Goal: Information Seeking & Learning: Learn about a topic

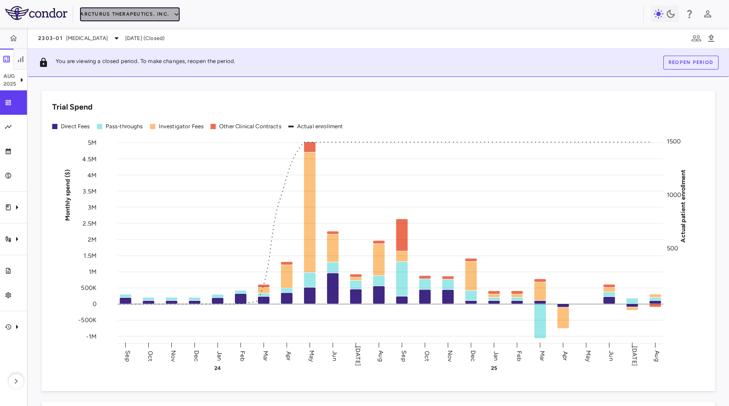
click at [136, 17] on button "Arcturus Therapeutics, Inc." at bounding box center [130, 14] width 100 height 14
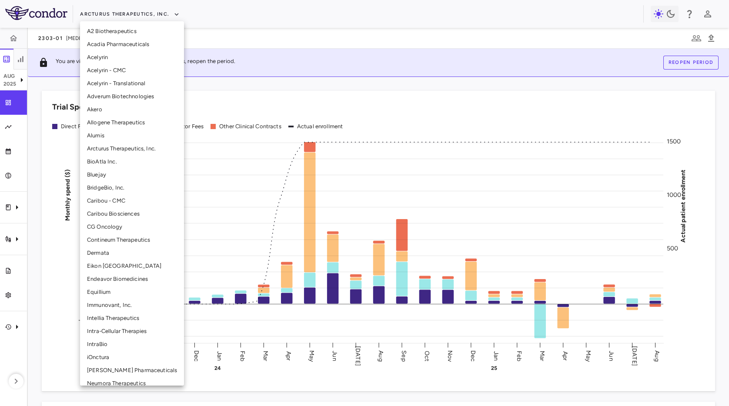
click at [123, 313] on li "Intellia Therapeutics" at bounding box center [132, 318] width 104 height 13
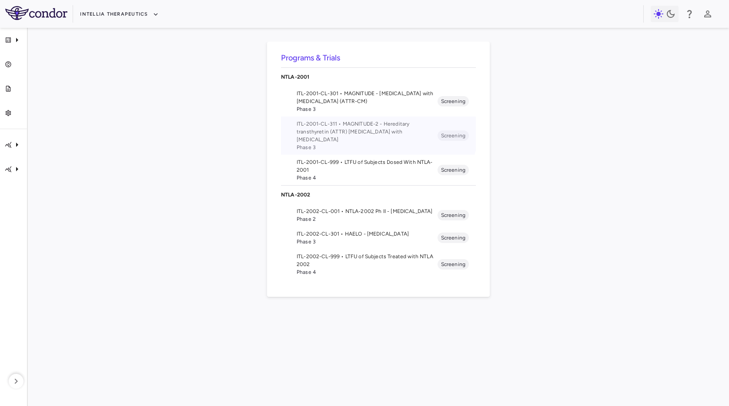
click at [359, 120] on span "ITL-2001-CL-311 • MAGNITUDE-2 - Hereditary transthyretin (ATTR) [MEDICAL_DATA] …" at bounding box center [367, 132] width 141 height 24
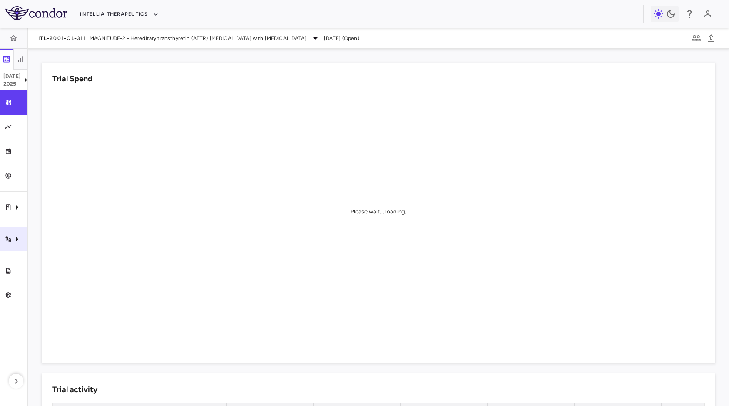
click at [19, 237] on icon "Trial activity" at bounding box center [17, 239] width 10 height 10
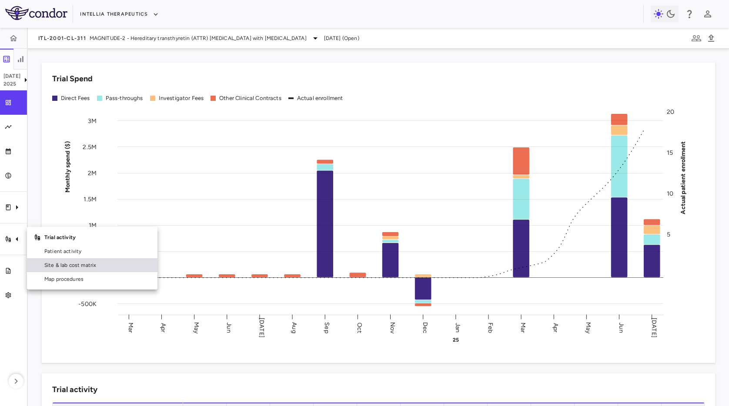
click at [60, 266] on span "Site & lab cost matrix" at bounding box center [97, 266] width 106 height 8
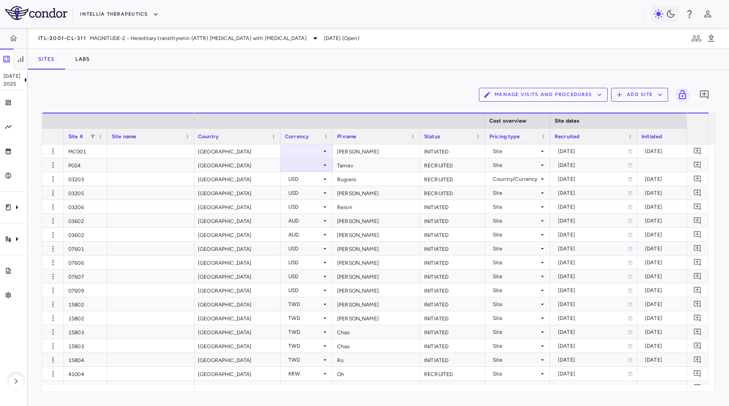
click at [165, 83] on div "Manage Visits and Procedures Add Site 0 Drag here to set row groups Drag here t…" at bounding box center [379, 238] width 702 height 336
click at [96, 136] on div "Site #" at bounding box center [85, 136] width 35 height 15
click at [94, 137] on span at bounding box center [92, 136] width 5 height 5
click at [112, 168] on div "(Select All)" at bounding box center [137, 169] width 71 height 6
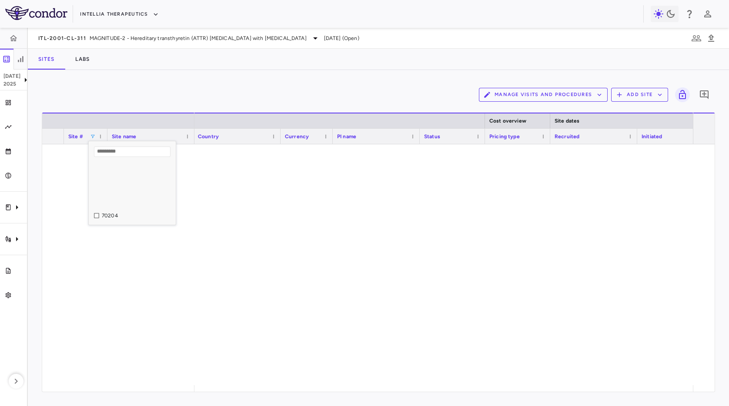
scroll to position [201, 0]
click at [128, 150] on input "Search filter values" at bounding box center [132, 152] width 77 height 10
type input "*****"
click at [109, 178] on div "15802" at bounding box center [137, 179] width 71 height 6
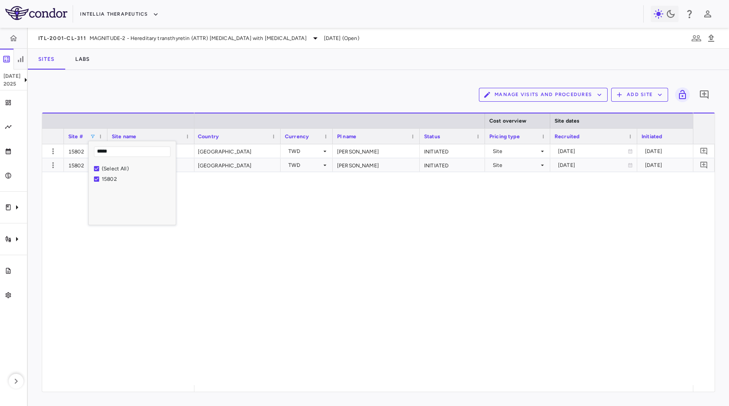
click at [307, 64] on div "Sites Labs" at bounding box center [379, 59] width 702 height 21
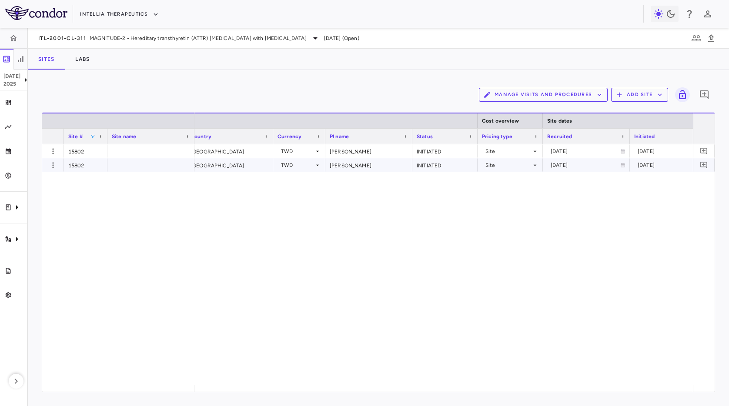
scroll to position [0, 262]
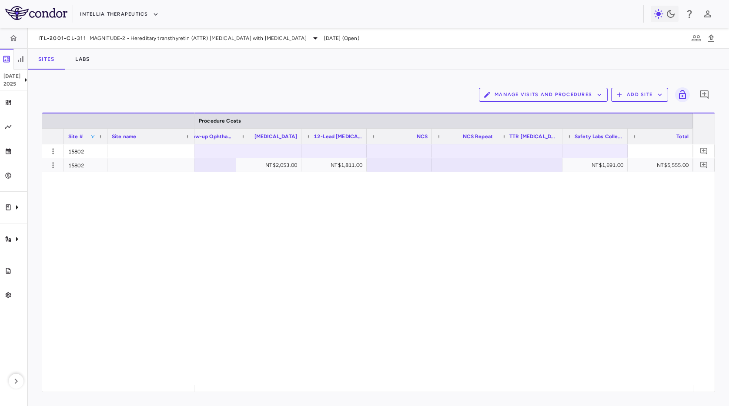
click at [303, 188] on div "NT$2,053.00 NT$1,811.00 NT$1,691.00 NT$5,555.00" at bounding box center [444, 264] width 499 height 241
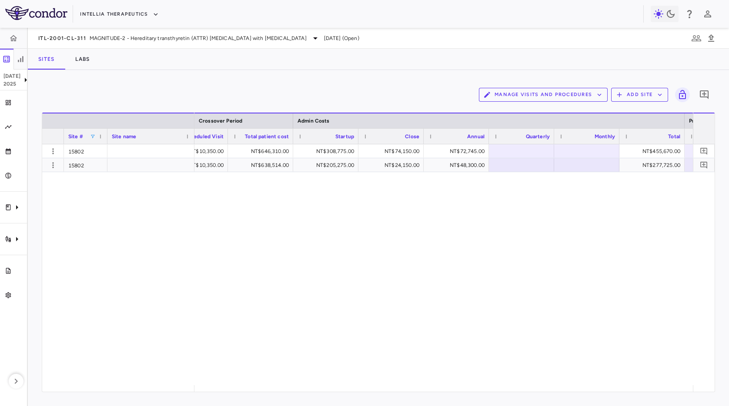
click at [450, 250] on div "NT$47,821.00 NT$10,350.00 NT$646,310.00 NT$308,775.00 NT$74,150.00 NT$72,745.00…" at bounding box center [444, 264] width 499 height 241
click at [446, 65] on div "Sites Labs" at bounding box center [379, 59] width 702 height 21
click at [93, 136] on span at bounding box center [92, 136] width 5 height 5
type input "*****"
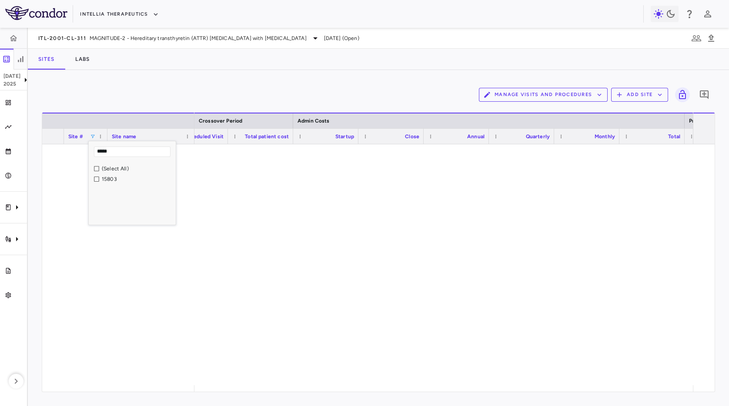
click at [320, 278] on div at bounding box center [444, 264] width 499 height 241
click at [93, 138] on span at bounding box center [92, 136] width 5 height 5
click at [121, 178] on div "15803" at bounding box center [137, 179] width 71 height 6
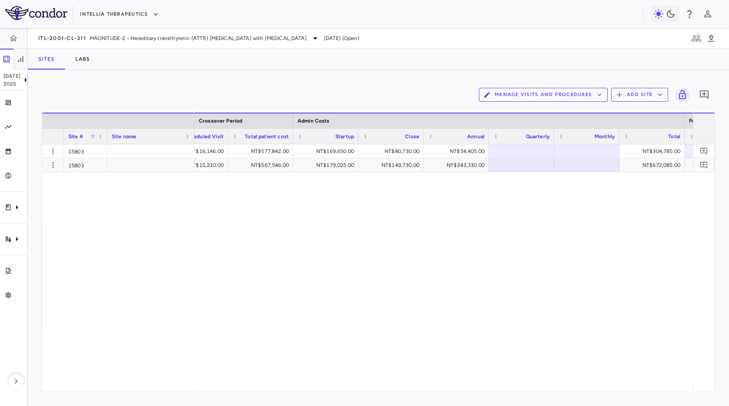
drag, startPoint x: 365, startPoint y: 76, endPoint x: 476, endPoint y: 187, distance: 156.6
click at [365, 76] on div "Manage Visits and Procedures Add Site 0 Column Filtered. Press ENTER to sort. P…" at bounding box center [379, 238] width 702 height 336
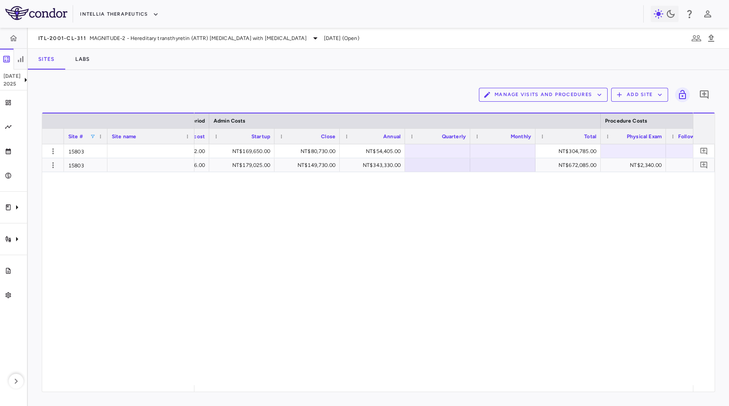
click at [360, 179] on div "NT$577,842.00 NT$169,650.00 NT$80,730.00 NT$54,405.00 NT$304,785.00 NT$16,146.0…" at bounding box center [444, 264] width 499 height 241
click at [367, 185] on div "NT$577,842.00 NT$169,650.00 NT$80,730.00 NT$54,405.00 NT$304,785.00 NT$16,146.0…" at bounding box center [444, 264] width 499 height 241
click at [125, 188] on div "15803 15803 NT$577,842.00 NT$169,650.00 NT$80,730.00 NT$54,405.00 NT$304,785.00…" at bounding box center [378, 264] width 673 height 241
click at [130, 183] on div "15803 15803 NT$577,842.00 NT$169,650.00 NT$80,730.00 NT$54,405.00 NT$304,785.00…" at bounding box center [378, 264] width 673 height 241
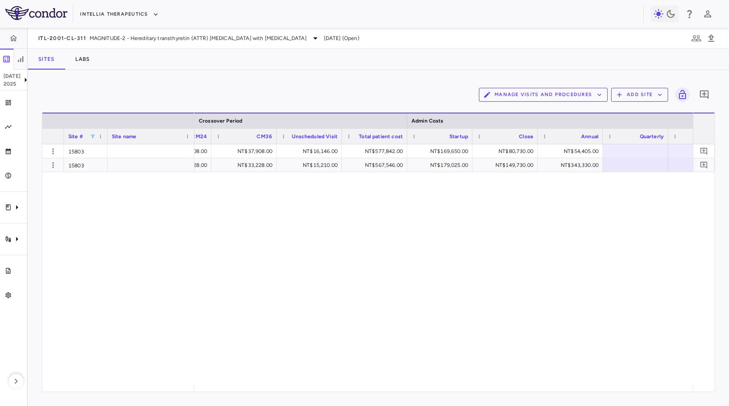
click at [470, 218] on div "NT$57,245.00 NT$37,908.00 NT$37,908.00 NT$16,146.00 NT$577,842.00 NT$169,650.00…" at bounding box center [444, 264] width 499 height 241
click at [15, 212] on icon "Clinical expenses" at bounding box center [17, 207] width 10 height 10
click at [74, 236] on span "CRO Medpace Research, Inc." at bounding box center [97, 234] width 106 height 8
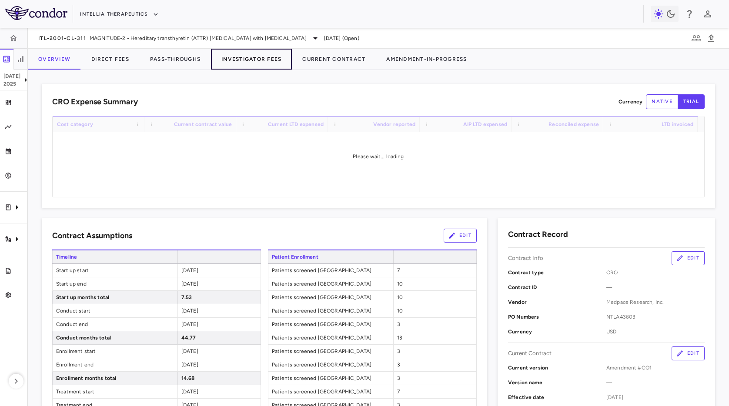
click at [231, 62] on button "Investigator Fees" at bounding box center [251, 59] width 81 height 21
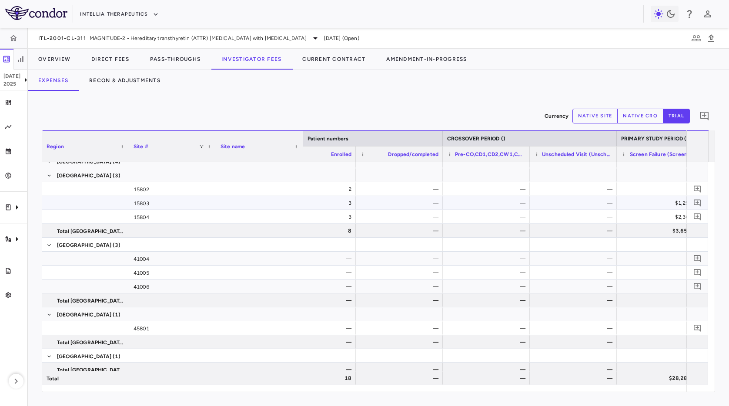
click at [172, 198] on div "15803" at bounding box center [172, 202] width 87 height 13
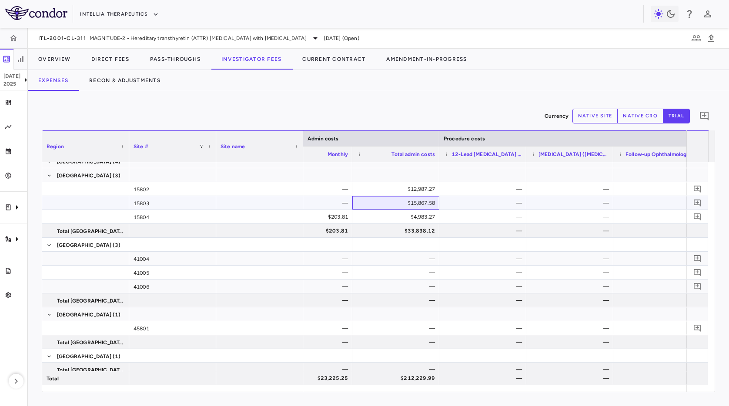
click at [420, 204] on div "$15,867.58" at bounding box center [397, 203] width 75 height 14
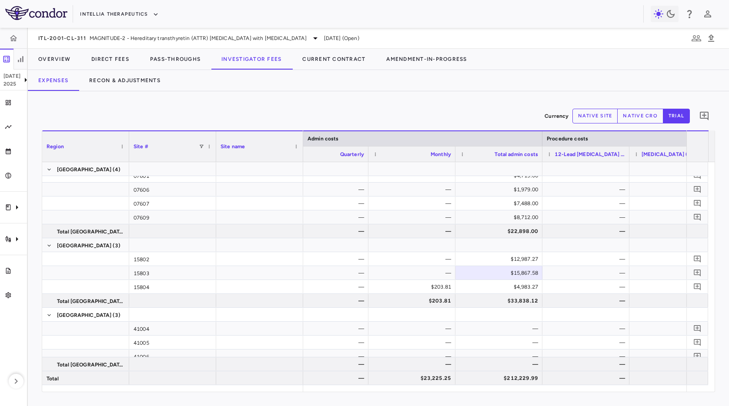
click at [524, 85] on div "Expenses Recon & Adjustments" at bounding box center [379, 80] width 702 height 21
drag, startPoint x: 532, startPoint y: 76, endPoint x: 531, endPoint y: 84, distance: 8.0
click at [532, 76] on div "Expenses Recon & Adjustments" at bounding box center [379, 80] width 702 height 21
click at [20, 82] on icon at bounding box center [25, 80] width 10 height 10
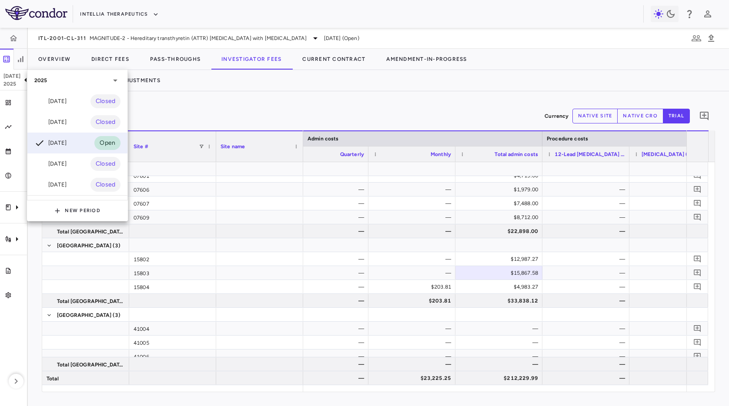
click at [61, 104] on div "[DATE]" at bounding box center [50, 101] width 32 height 10
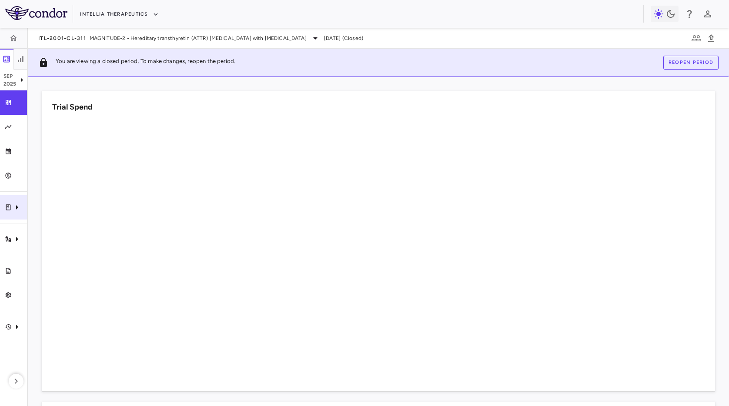
click at [12, 212] on icon "Clinical expenses" at bounding box center [17, 207] width 10 height 10
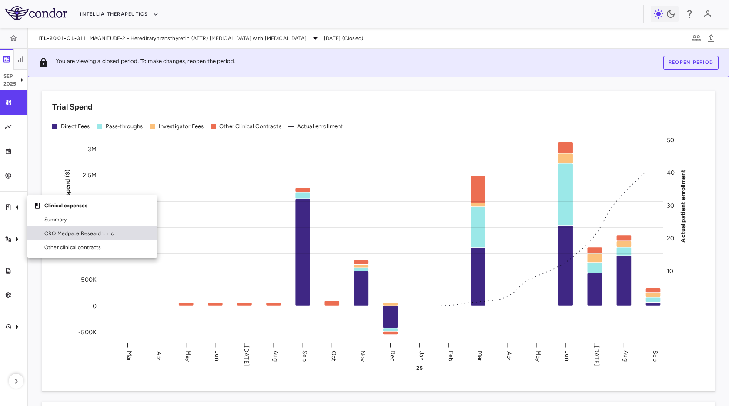
click at [67, 238] on link "CRO Medpace Research, Inc." at bounding box center [92, 234] width 131 height 14
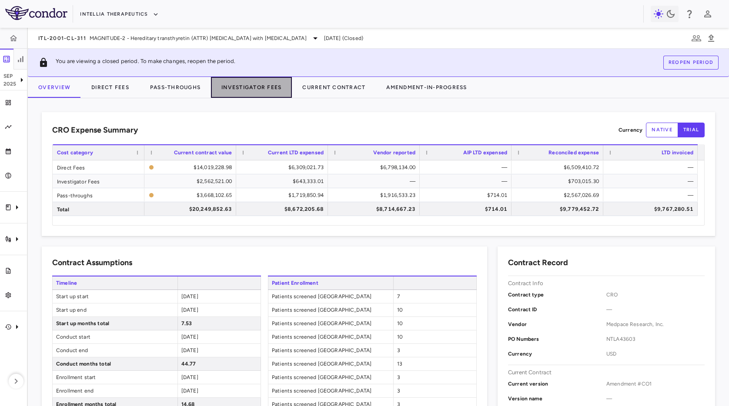
click at [247, 90] on button "Investigator Fees" at bounding box center [251, 87] width 81 height 21
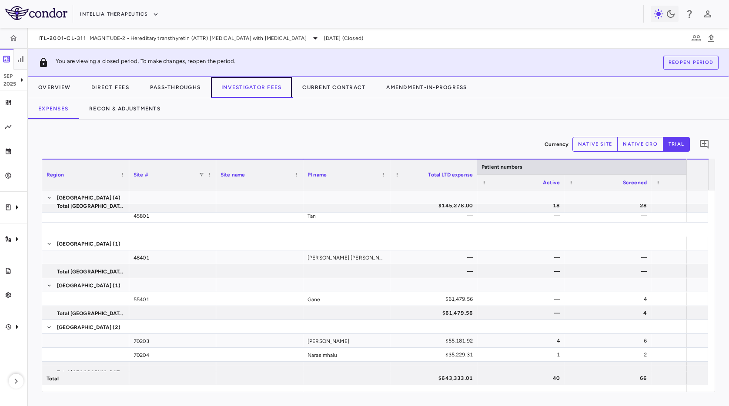
scroll to position [215, 0]
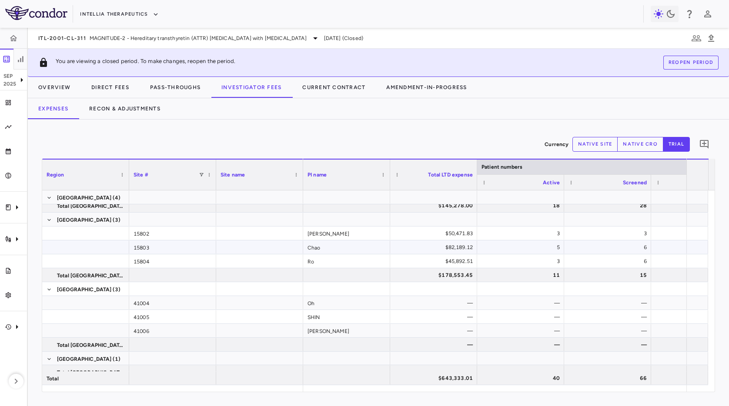
click at [151, 243] on div "15803" at bounding box center [172, 247] width 87 height 13
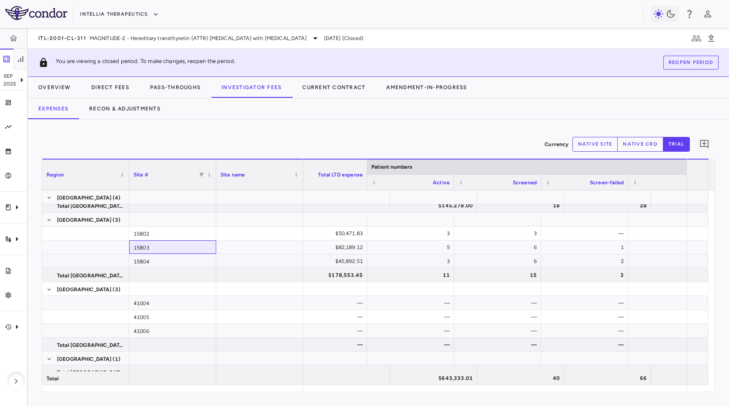
scroll to position [0, 142]
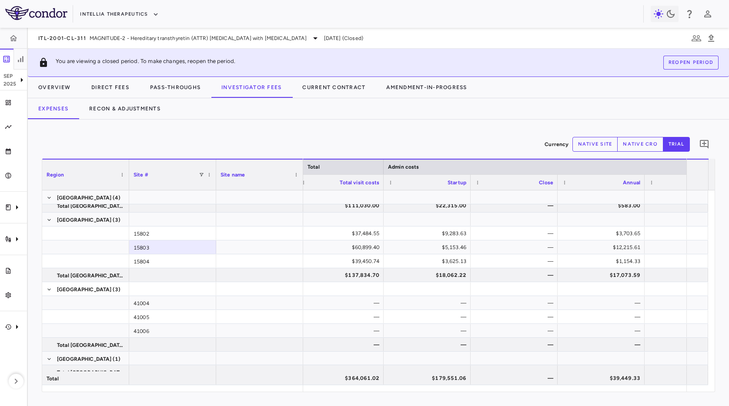
click at [601, 153] on div "Currency native site native cro trial 0" at bounding box center [379, 145] width 674 height 22
click at [599, 145] on button "native site" at bounding box center [596, 144] width 46 height 15
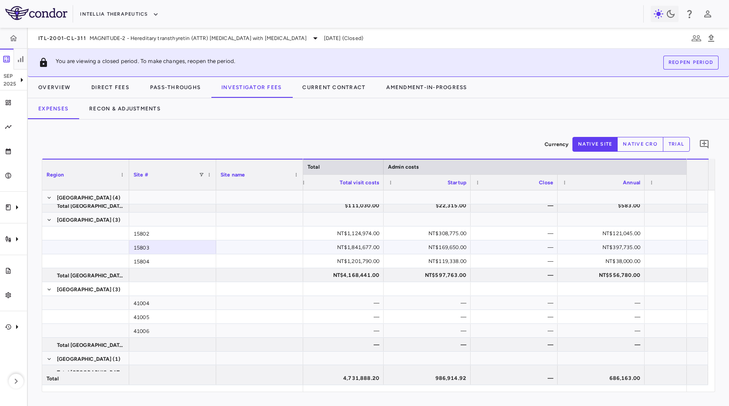
click at [618, 251] on div "NT$397,735.00" at bounding box center [603, 248] width 75 height 14
click at [638, 141] on button "native cro" at bounding box center [641, 144] width 46 height 15
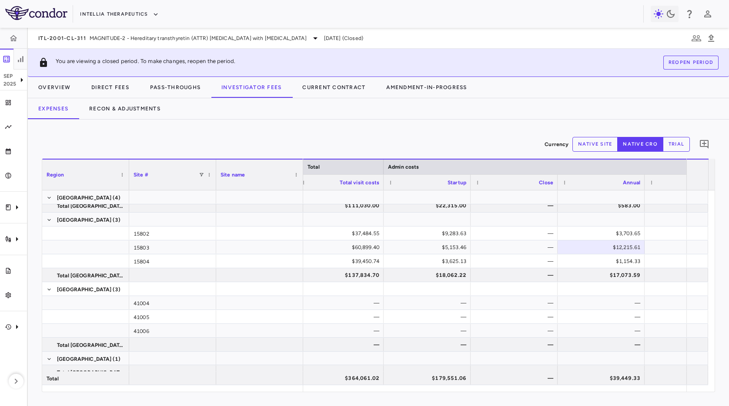
click at [594, 141] on button "native site" at bounding box center [596, 144] width 46 height 15
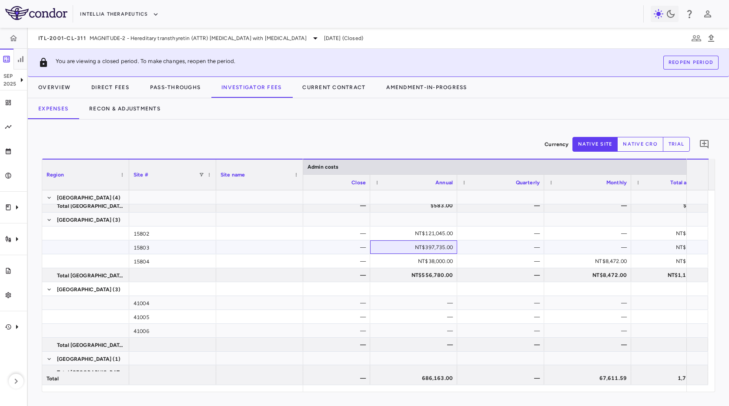
click at [444, 248] on div "NT$397,735.00" at bounding box center [415, 248] width 75 height 14
click at [438, 131] on div "Currency native site native cro trial 0 Region Drag here to set column labels R…" at bounding box center [379, 263] width 702 height 287
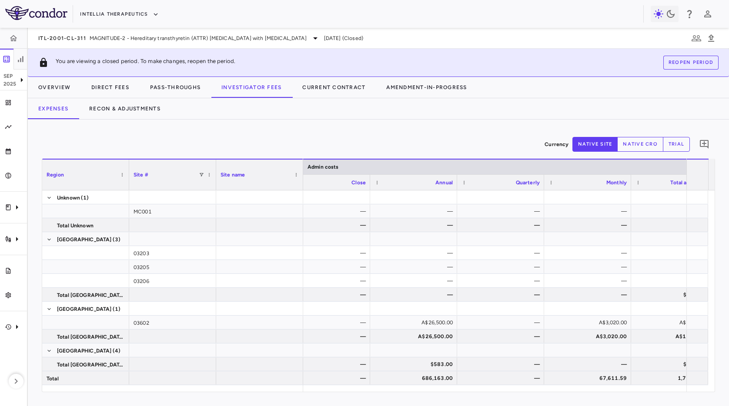
click at [410, 135] on div "Currency native site native cro trial 0" at bounding box center [379, 145] width 674 height 22
click at [360, 124] on div "Currency native site native cro trial 0 Region Drag here to set column labels R…" at bounding box center [379, 263] width 702 height 287
drag, startPoint x: 395, startPoint y: 116, endPoint x: 376, endPoint y: 122, distance: 19.3
click at [395, 117] on div "Expenses Recon & Adjustments" at bounding box center [379, 108] width 702 height 21
click at [299, 135] on div "Currency native site native cro trial 0" at bounding box center [379, 145] width 674 height 22
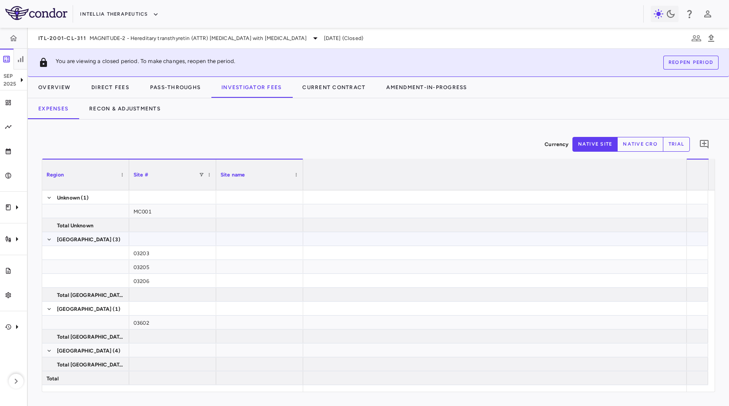
scroll to position [0, 1998]
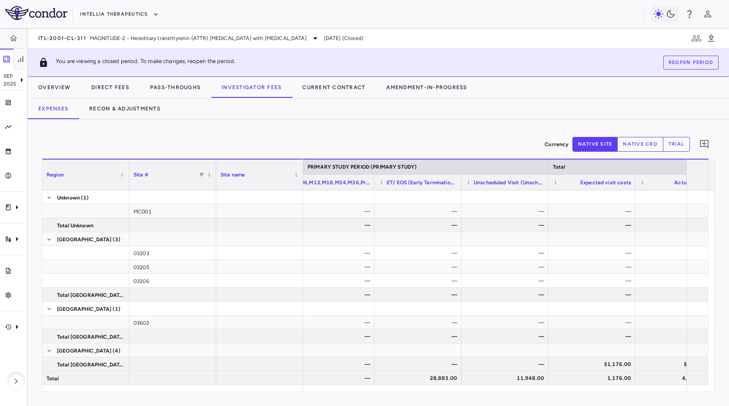
click at [361, 128] on div "Currency native site native cro trial 0 Region Drag here to set column labels R…" at bounding box center [379, 263] width 702 height 287
click at [310, 139] on div "Currency native site native cro trial 0" at bounding box center [379, 145] width 674 height 22
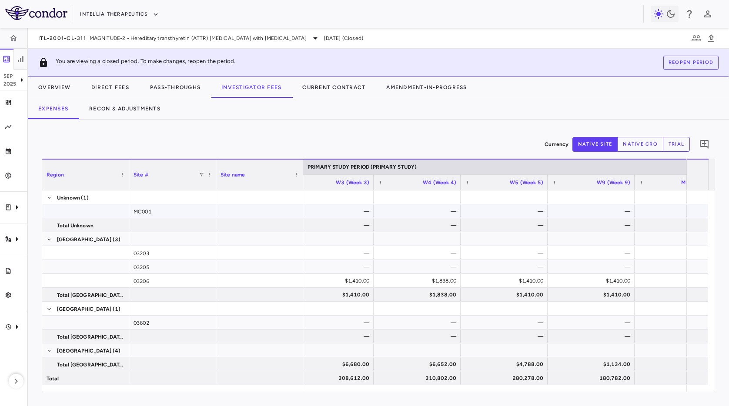
scroll to position [0, 20]
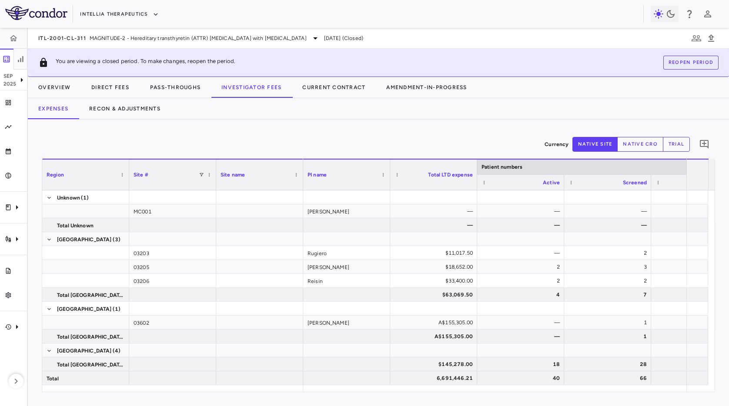
drag, startPoint x: 306, startPoint y: 129, endPoint x: 359, endPoint y: 235, distance: 118.3
click at [311, 131] on div "Currency native site native cro trial 0 Region Drag here to set column labels R…" at bounding box center [379, 263] width 702 height 287
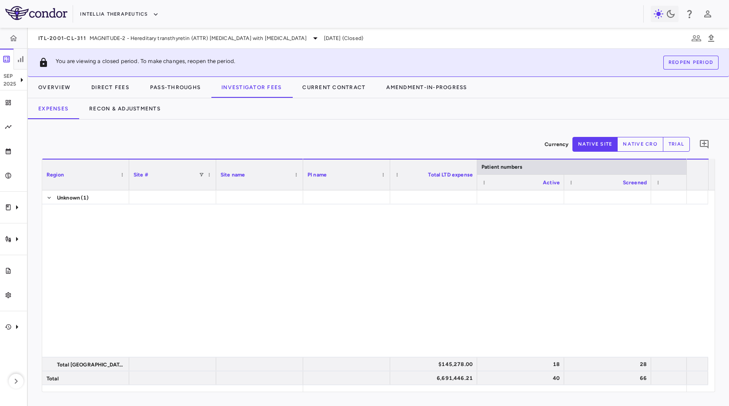
scroll to position [473, 0]
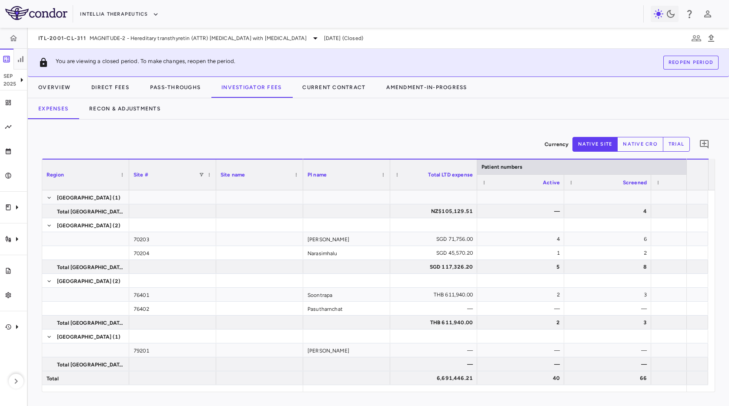
click at [359, 129] on div "Currency native site native cro trial 0 Region Drag here to set column labels R…" at bounding box center [379, 263] width 702 height 287
drag, startPoint x: 358, startPoint y: 131, endPoint x: 287, endPoint y: 102, distance: 76.5
click at [349, 128] on div "Currency native site native cro trial 0 Region Drag here to set column labels R…" at bounding box center [379, 263] width 702 height 287
click at [197, 133] on div "Currency native site native cro trial 0 Region Drag here to set column labels R…" at bounding box center [379, 263] width 702 height 287
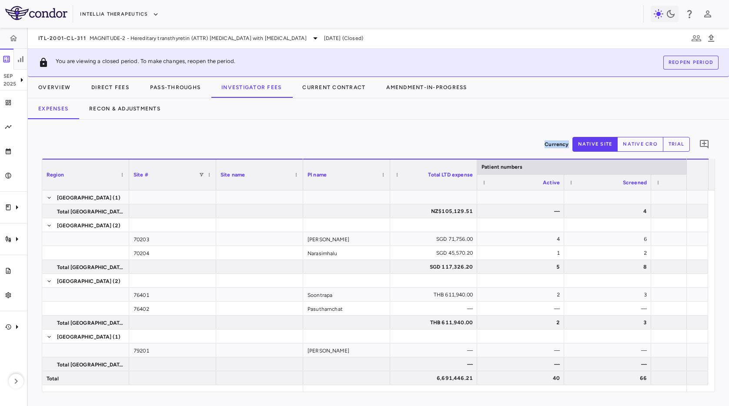
click at [194, 140] on div "Currency native site native cro trial 0" at bounding box center [379, 145] width 674 height 22
click at [510, 28] on div "ITL-2001-CL-311 MAGNITUDE-2 - Hereditary transthyretin (ATTR) [MEDICAL_DATA] wi…" at bounding box center [379, 38] width 702 height 21
click at [523, 102] on div "Expenses Recon & Adjustments" at bounding box center [379, 108] width 702 height 21
click at [306, 143] on div "Currency native site native cro trial 0" at bounding box center [379, 145] width 674 height 22
click at [128, 17] on button "Intellia Therapeutics" at bounding box center [119, 14] width 78 height 14
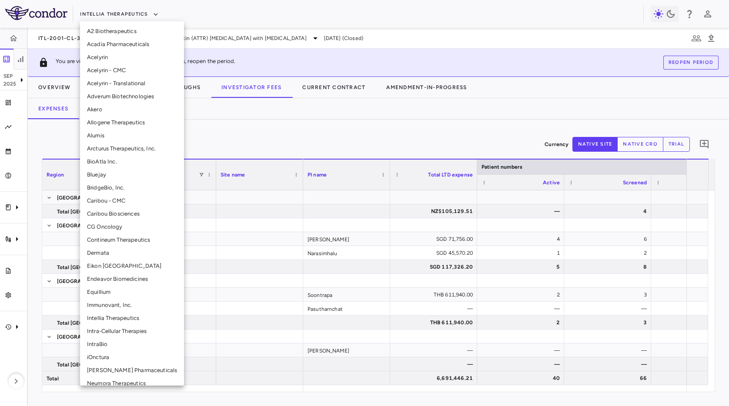
scroll to position [2, 0]
click at [126, 54] on li "Acelyrin" at bounding box center [132, 55] width 104 height 13
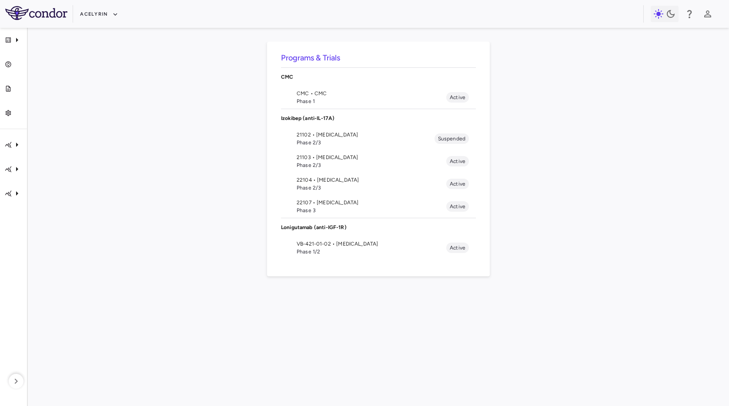
click at [115, 81] on div "Programs & Trials CMC CMC • CMC Phase 1 Active Izokibep (anti-IL-17A) 21102 • […" at bounding box center [379, 217] width 674 height 351
click at [594, 117] on div "Programs & Trials CMC CMC • CMC Phase 1 Active Izokibep (anti-IL-17A) 21102 • […" at bounding box center [379, 217] width 674 height 351
click at [151, 124] on div "Programs & Trials CMC CMC • CMC Phase 1 Active Izokibep (anti-IL-17A) 21102 • […" at bounding box center [379, 217] width 674 height 351
drag, startPoint x: 188, startPoint y: 130, endPoint x: 227, endPoint y: 130, distance: 38.7
click at [203, 130] on div "Programs & Trials CMC CMC • CMC Phase 1 Active Izokibep (anti-IL-17A) 21102 • […" at bounding box center [379, 217] width 674 height 351
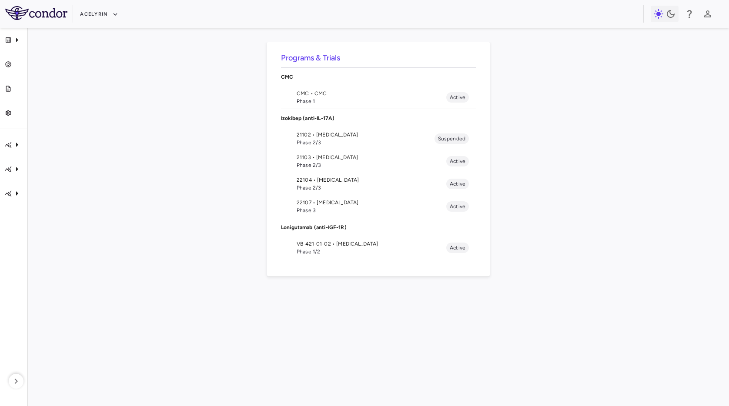
click at [184, 156] on div "Programs & Trials CMC CMC • CMC Phase 1 Active Izokibep (anti-IL-17A) 21102 • […" at bounding box center [379, 217] width 674 height 351
click at [194, 124] on div "Programs & Trials CMC CMC • CMC Phase 1 Active Izokibep (anti-IL-17A) 21102 • […" at bounding box center [379, 217] width 674 height 351
drag, startPoint x: 230, startPoint y: 175, endPoint x: 225, endPoint y: 176, distance: 5.1
click at [230, 175] on div "Programs & Trials CMC CMC • CMC Phase 1 Active Izokibep (anti-IL-17A) 21102 • […" at bounding box center [379, 217] width 674 height 351
click at [103, 14] on button "Acelyrin" at bounding box center [99, 14] width 38 height 14
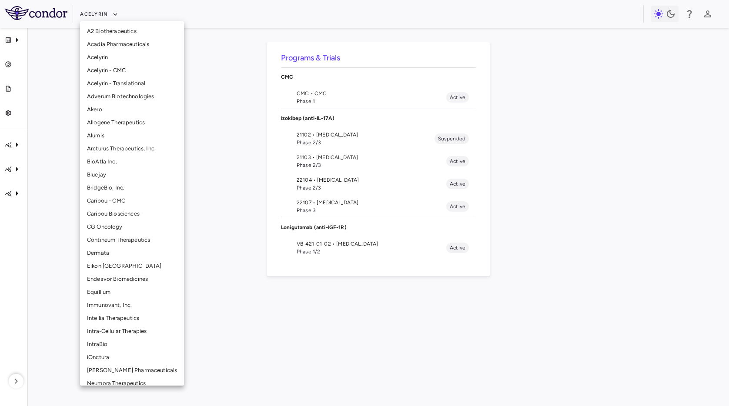
click at [114, 321] on li "Intellia Therapeutics" at bounding box center [132, 318] width 104 height 13
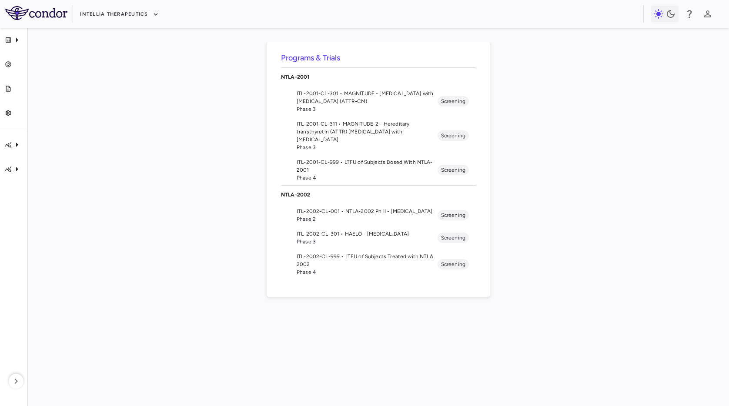
click at [372, 144] on span "Phase 3" at bounding box center [367, 148] width 141 height 8
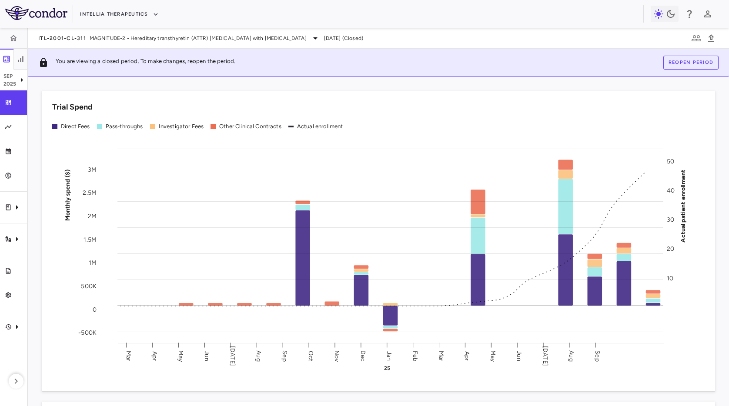
click at [28, 16] on img at bounding box center [36, 13] width 62 height 14
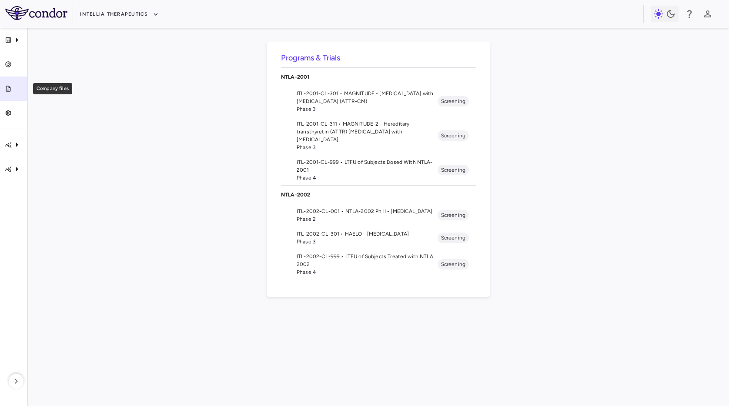
click at [19, 97] on link "Company files" at bounding box center [13, 89] width 27 height 24
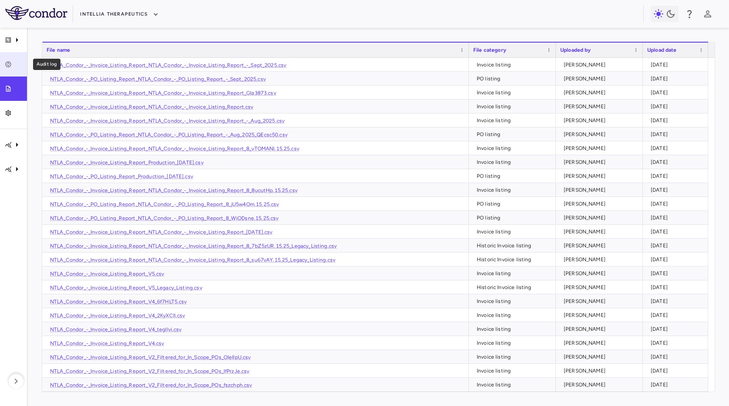
click at [12, 68] on div "Audit log" at bounding box center [17, 64] width 10 height 8
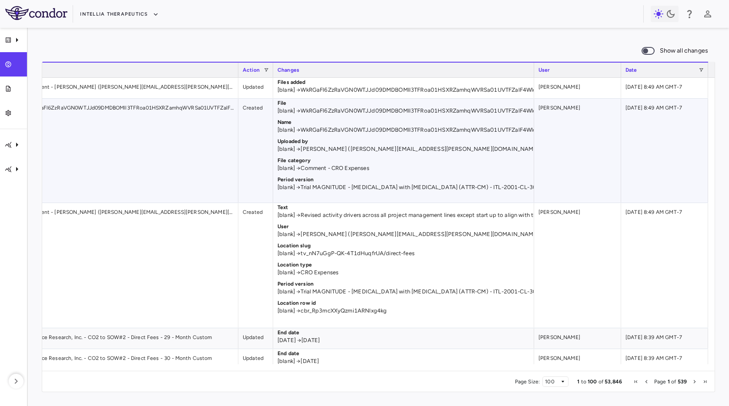
scroll to position [0, 263]
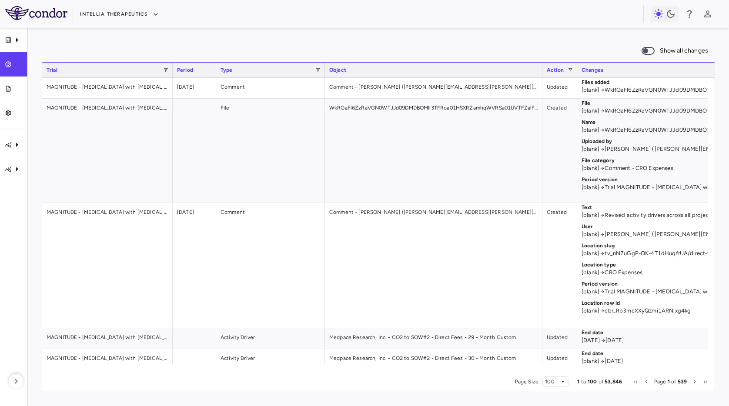
click at [161, 44] on div "Show all changes" at bounding box center [379, 51] width 674 height 18
click at [128, 17] on button "Intellia Therapeutics" at bounding box center [119, 14] width 78 height 14
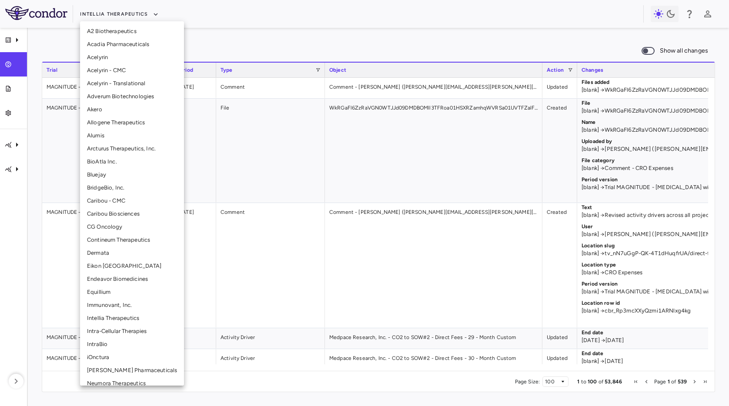
drag, startPoint x: 245, startPoint y: 45, endPoint x: 101, endPoint y: 100, distance: 153.9
click at [237, 47] on div at bounding box center [364, 203] width 729 height 406
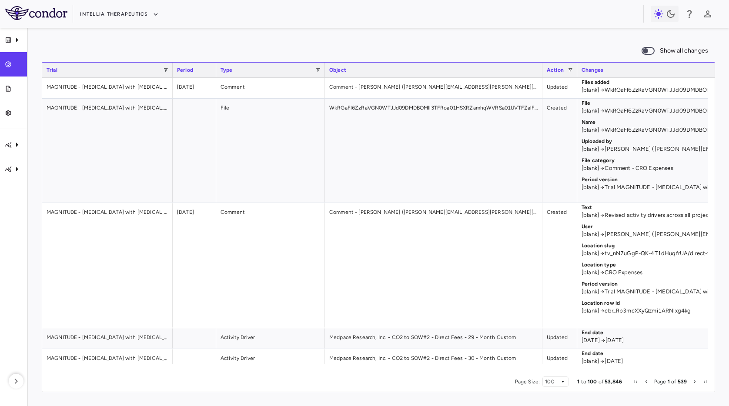
click at [7, 144] on icon "NTLA-2001" at bounding box center [8, 144] width 7 height 7
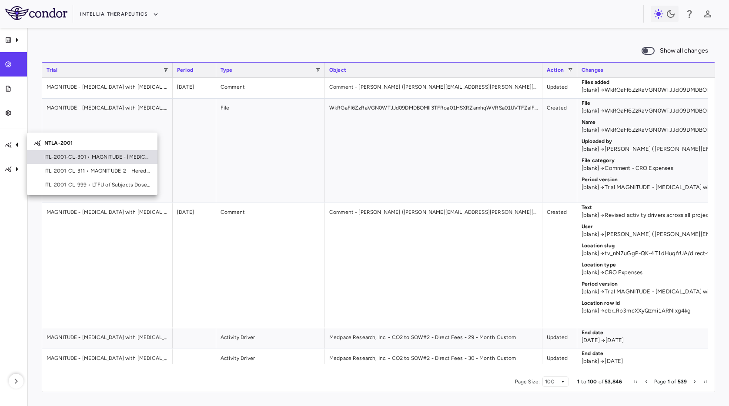
click at [82, 156] on span "ITL-2001-CL-301 • MAGNITUDE - [MEDICAL_DATA] with [MEDICAL_DATA] (ATTR-CM)" at bounding box center [97, 157] width 106 height 8
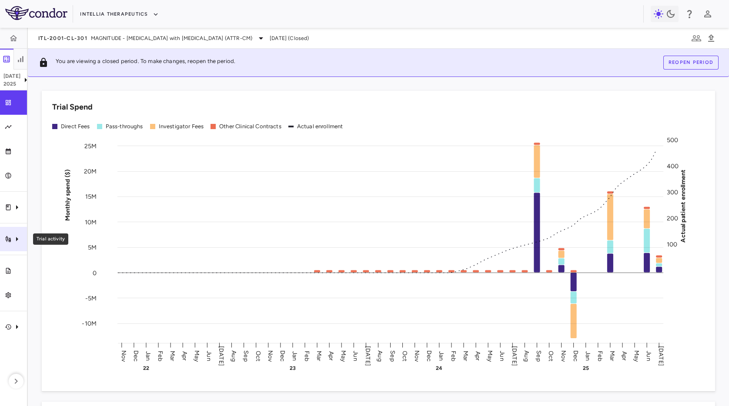
click at [18, 241] on icon "Trial activity" at bounding box center [17, 239] width 10 height 10
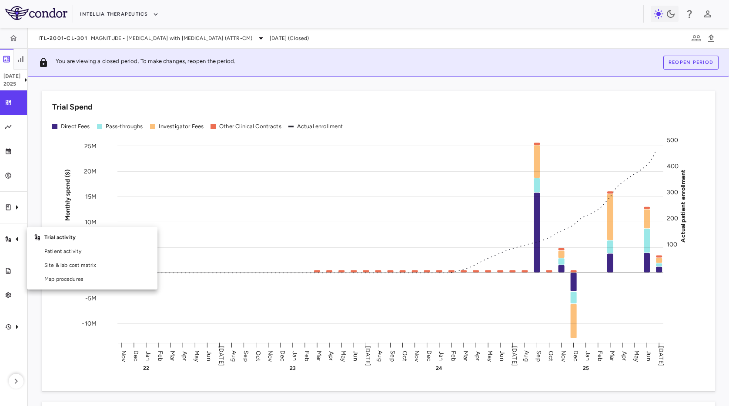
click at [30, 205] on div at bounding box center [364, 203] width 729 height 406
click at [19, 209] on icon "Clinical expenses" at bounding box center [17, 207] width 10 height 10
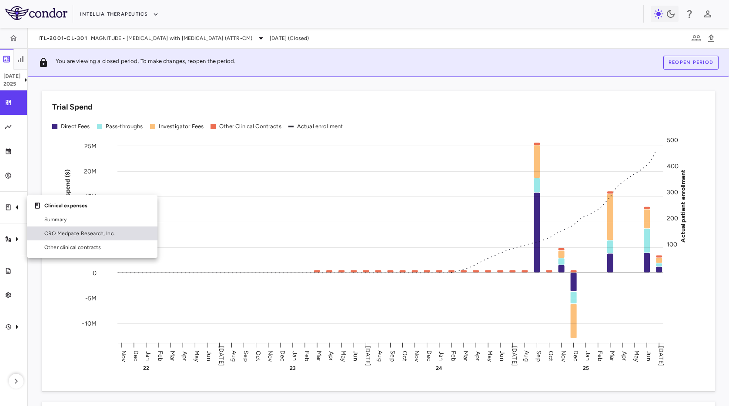
click at [49, 232] on span "CRO Medpace Research, Inc." at bounding box center [97, 234] width 106 height 8
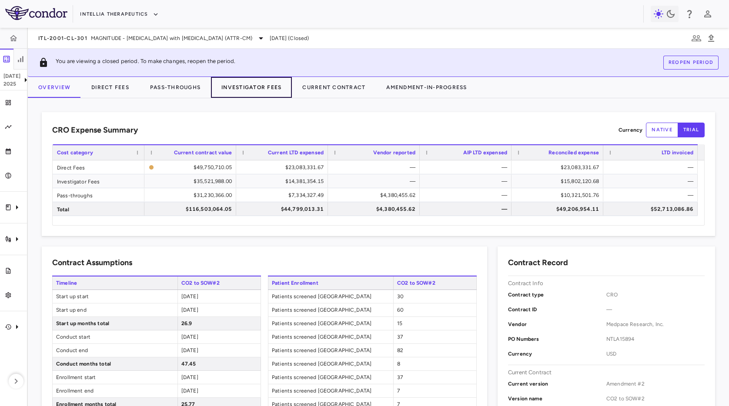
click at [266, 80] on button "Investigator Fees" at bounding box center [251, 87] width 81 height 21
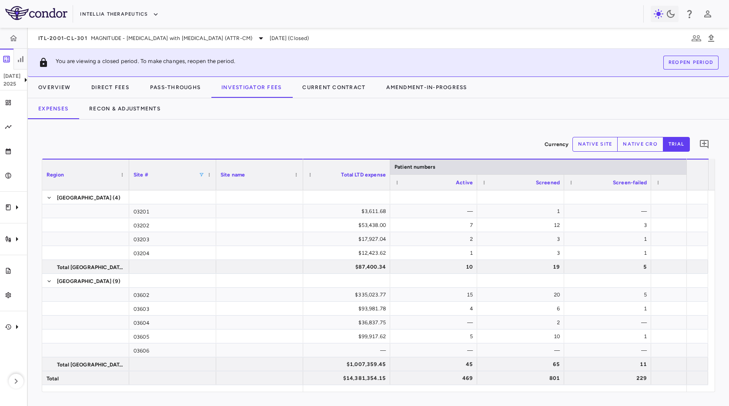
click at [201, 177] on span at bounding box center [201, 174] width 5 height 5
click at [211, 205] on div "(Select All)" at bounding box center [246, 207] width 71 height 6
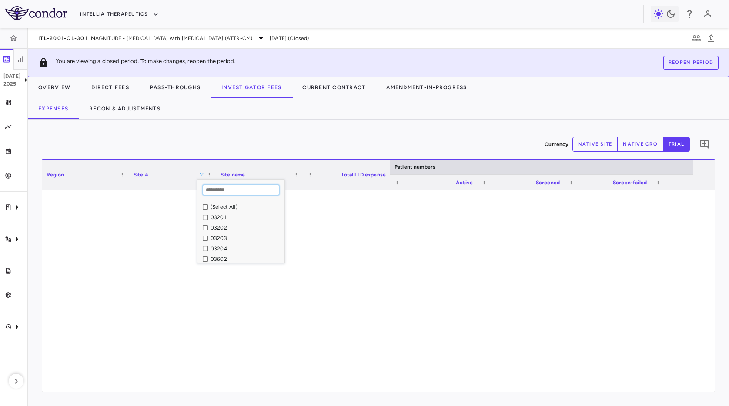
click at [216, 192] on input "Search filter values" at bounding box center [241, 190] width 77 height 10
type input "*****"
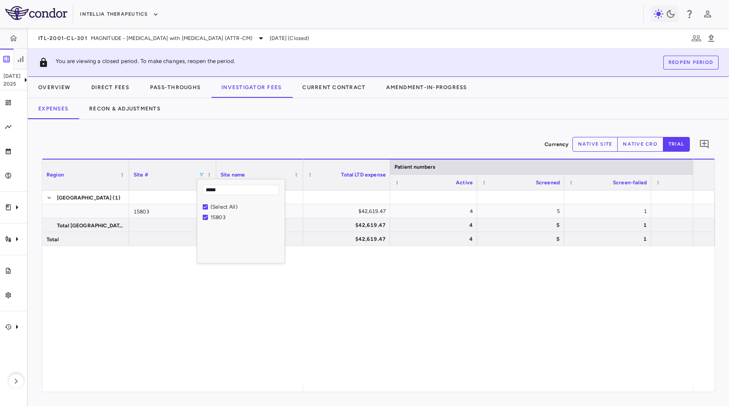
drag, startPoint x: 170, startPoint y: 298, endPoint x: 235, endPoint y: 201, distance: 115.8
click at [170, 298] on div "[GEOGRAPHIC_DATA] (1) 15803 Total Taiwan Total $42,619.47 4 5 1 4 — $42,619.47 …" at bounding box center [378, 288] width 673 height 195
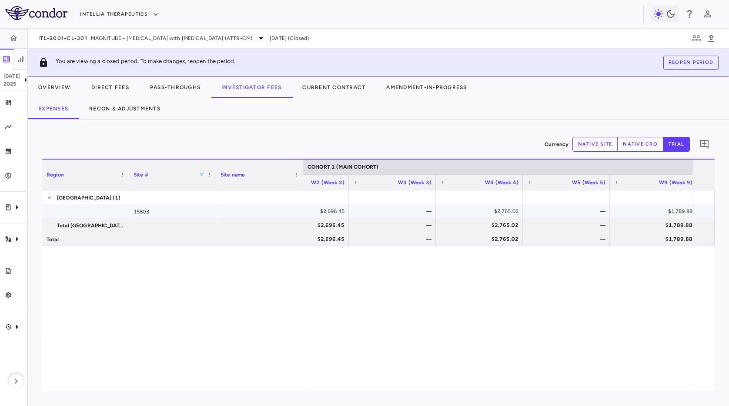
scroll to position [0, 1890]
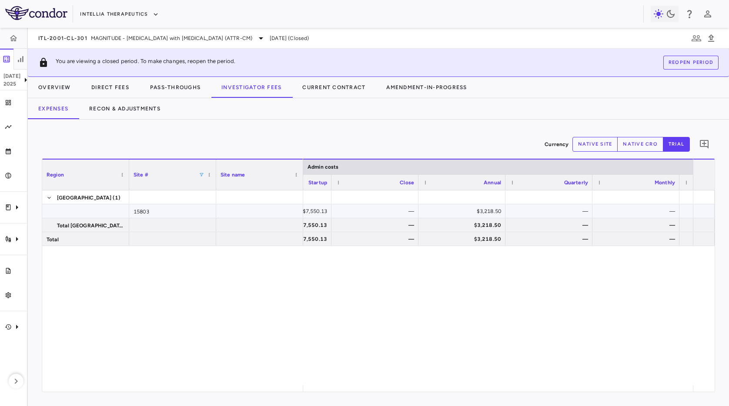
click at [465, 210] on div "$3,218.50" at bounding box center [463, 212] width 75 height 14
click at [602, 144] on button "native site" at bounding box center [596, 144] width 46 height 15
click at [474, 212] on div "NT$102,500.00" at bounding box center [463, 212] width 75 height 14
click at [197, 305] on div "[GEOGRAPHIC_DATA] (1) 15803 Total Taiwan Total NT$240,450.00 — NT$102,500.00 — …" at bounding box center [378, 288] width 673 height 195
click at [465, 216] on div "NT$102,500.00" at bounding box center [463, 212] width 75 height 14
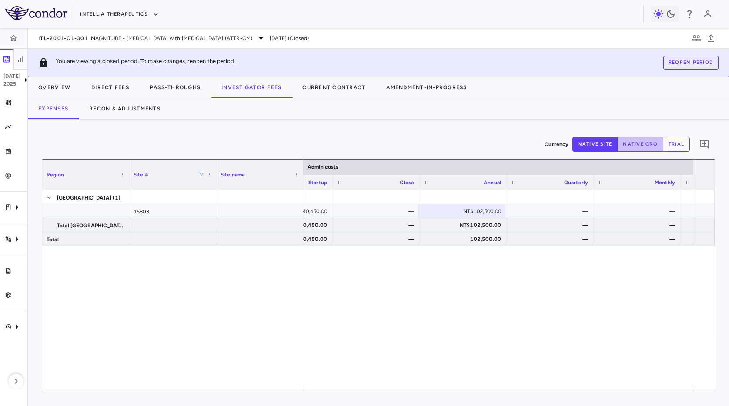
click at [645, 140] on button "native cro" at bounding box center [641, 144] width 46 height 15
click at [588, 141] on button "native site" at bounding box center [596, 144] width 46 height 15
click at [487, 210] on div "NT$102,500.00" at bounding box center [463, 212] width 75 height 14
click at [525, 305] on div "NT$240,450.00 — NT$102,500.00 — — NT$342,950.00 — NT$1,007,220.00 NT$240,450.00…" at bounding box center [498, 288] width 390 height 195
click at [425, 142] on div "Currency native site native cro trial 0" at bounding box center [379, 145] width 674 height 22
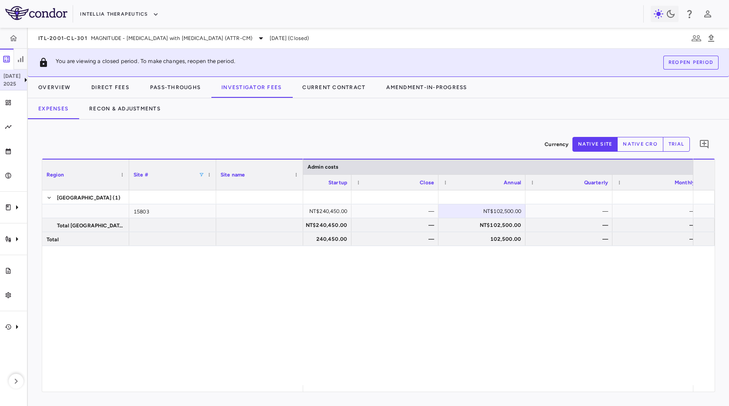
click at [20, 81] on icon at bounding box center [25, 80] width 10 height 10
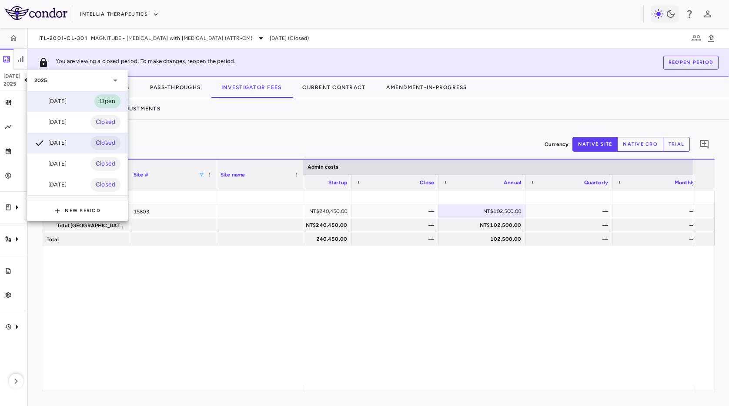
click at [47, 100] on div "[DATE]" at bounding box center [50, 101] width 32 height 10
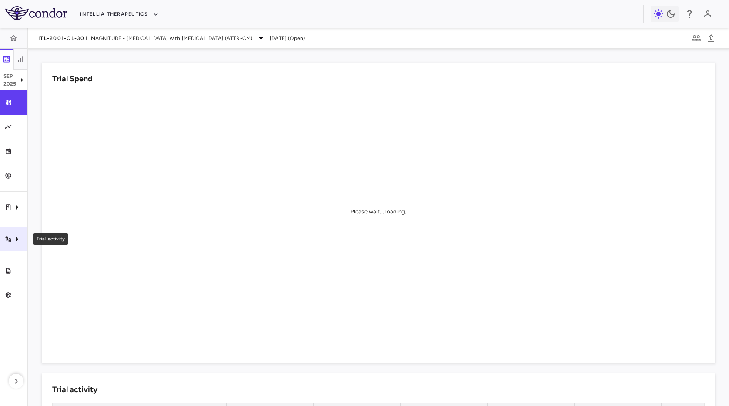
click at [7, 245] on div "Trial activity" at bounding box center [13, 239] width 27 height 24
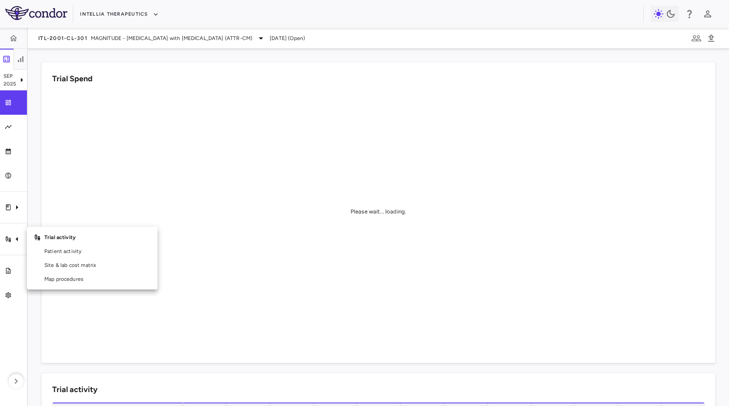
click at [17, 211] on div at bounding box center [364, 203] width 729 height 406
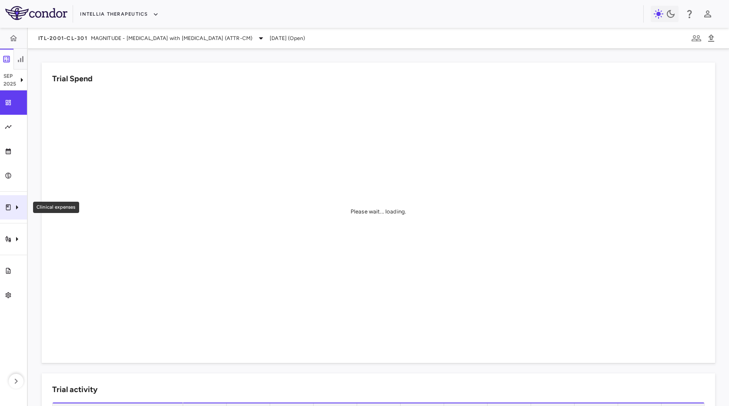
click at [10, 208] on icon "Clinical expenses" at bounding box center [8, 207] width 7 height 7
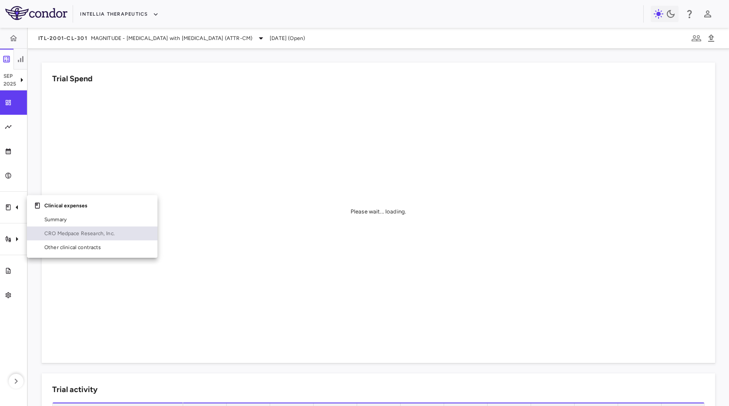
click at [68, 231] on span "CRO Medpace Research, Inc." at bounding box center [97, 234] width 106 height 8
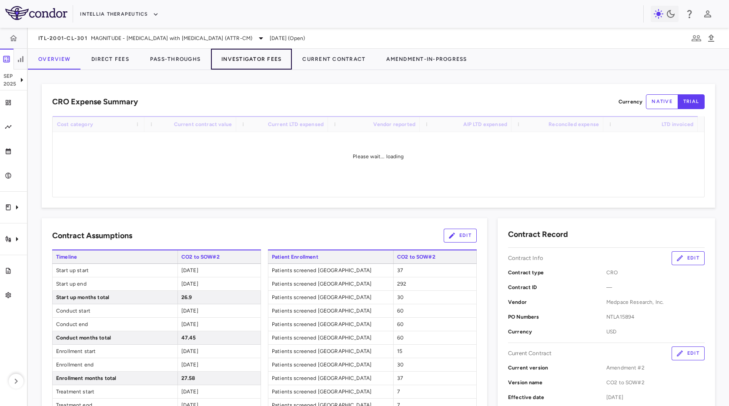
click at [235, 56] on button "Investigator Fees" at bounding box center [251, 59] width 81 height 21
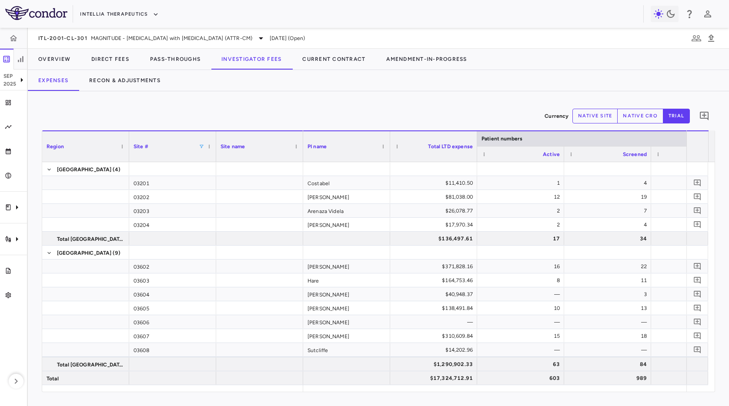
click at [199, 146] on span at bounding box center [201, 146] width 5 height 5
type input "*****"
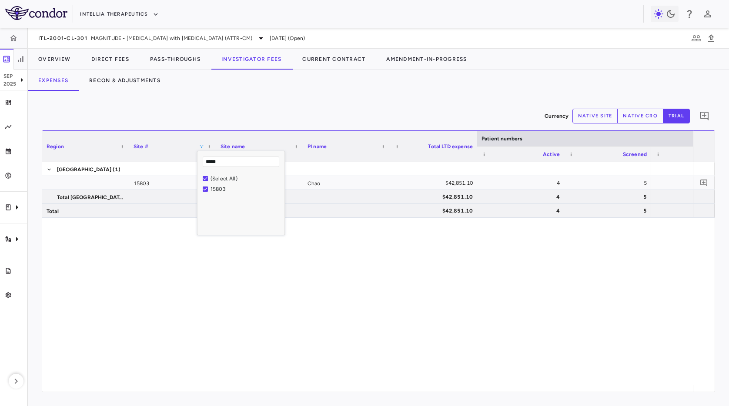
drag, startPoint x: 432, startPoint y: 297, endPoint x: 411, endPoint y: 202, distance: 97.1
click at [432, 291] on div "Chao $42,851.10 4 5 1 4 $42,851.10 4 5 1 4 $42,851.10 4 5 1 4" at bounding box center [498, 273] width 390 height 223
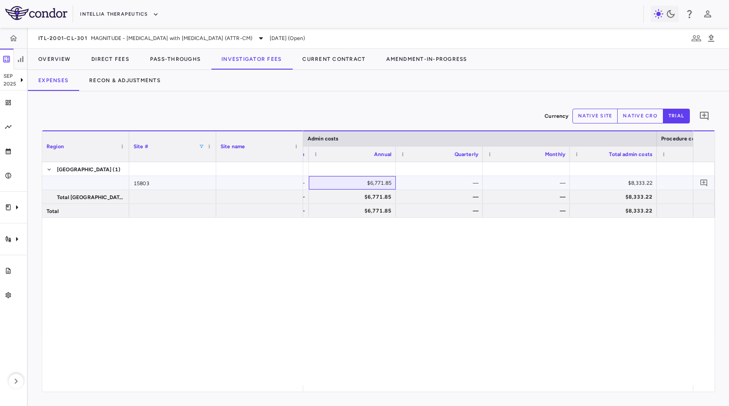
click at [373, 179] on div "$6,771.85" at bounding box center [354, 183] width 75 height 14
click at [590, 119] on button "native site" at bounding box center [596, 116] width 46 height 15
click at [229, 335] on div "[GEOGRAPHIC_DATA] (1) 15803 Total Taiwan Total NT$49,725.00 — NT$210,725.00 — —…" at bounding box center [378, 273] width 673 height 223
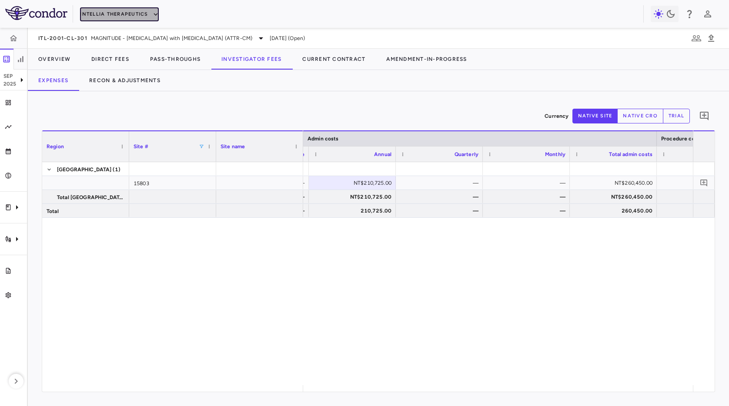
click at [130, 13] on button "Intellia Therapeutics" at bounding box center [119, 14] width 78 height 14
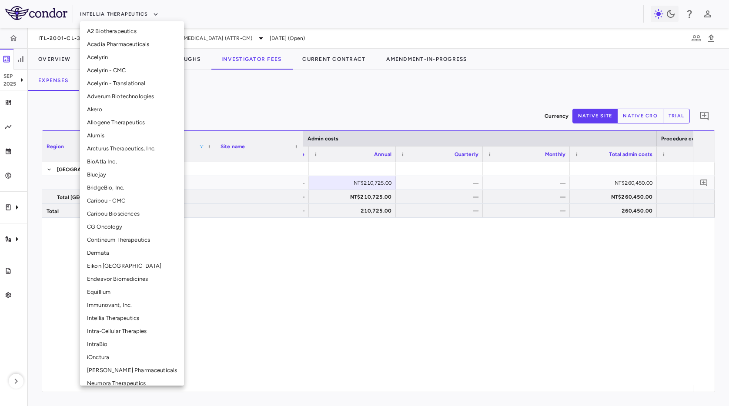
click at [110, 231] on li "CG Oncology" at bounding box center [132, 227] width 104 height 13
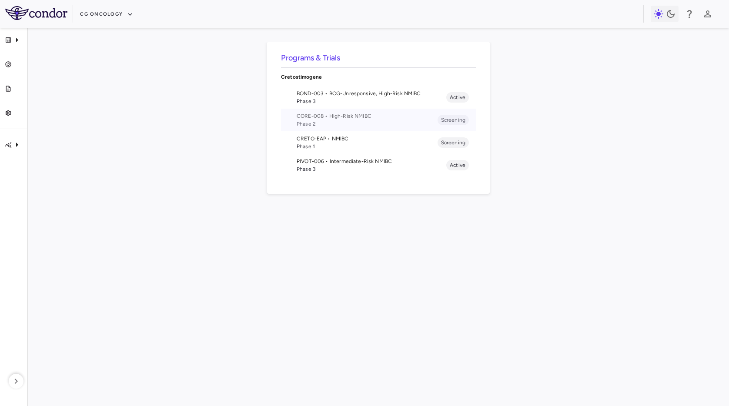
click at [340, 117] on span "CORE-008 • High-Risk NMIBC" at bounding box center [367, 116] width 141 height 8
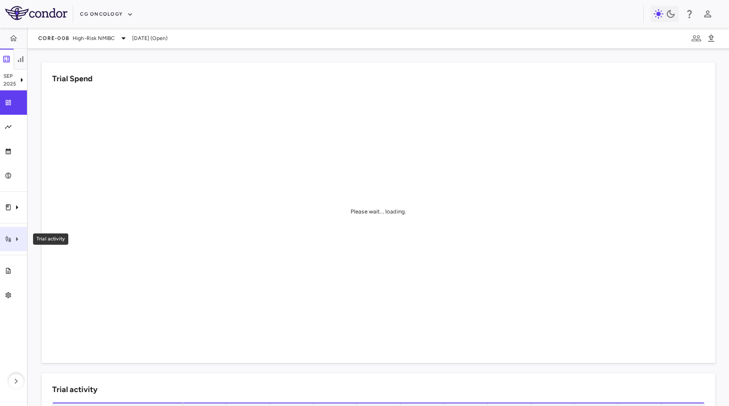
click at [12, 235] on icon "Trial activity" at bounding box center [17, 239] width 10 height 10
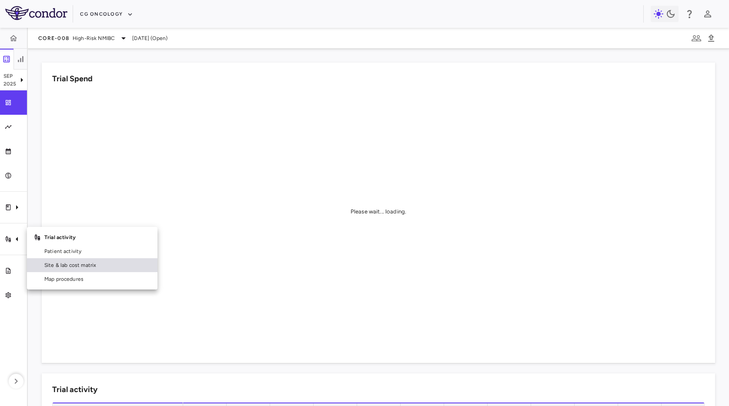
click at [54, 267] on span "Site & lab cost matrix" at bounding box center [97, 266] width 106 height 8
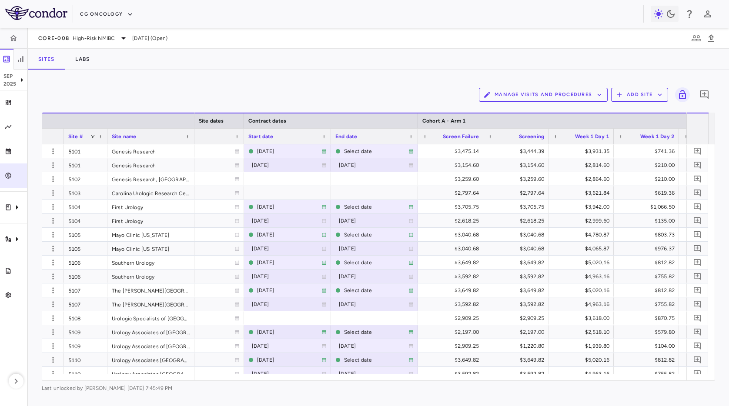
scroll to position [0, 708]
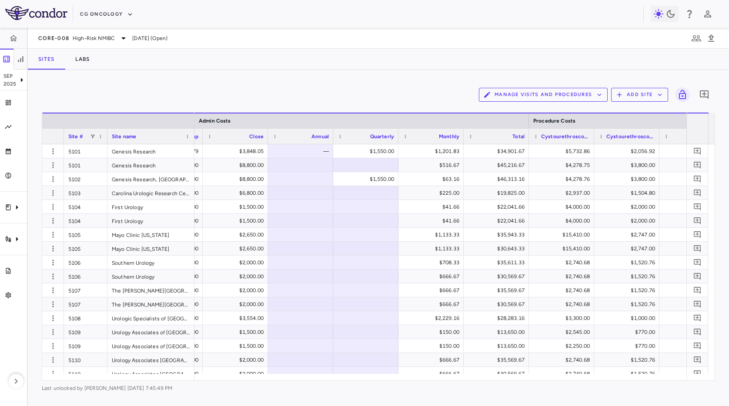
drag, startPoint x: 389, startPoint y: 87, endPoint x: 445, endPoint y: 154, distance: 87.1
click at [394, 87] on div "Manage Visits and Procedures Add Site 0" at bounding box center [379, 95] width 674 height 22
click at [405, 86] on div "Manage Visits and Procedures Add Site 0" at bounding box center [379, 95] width 674 height 22
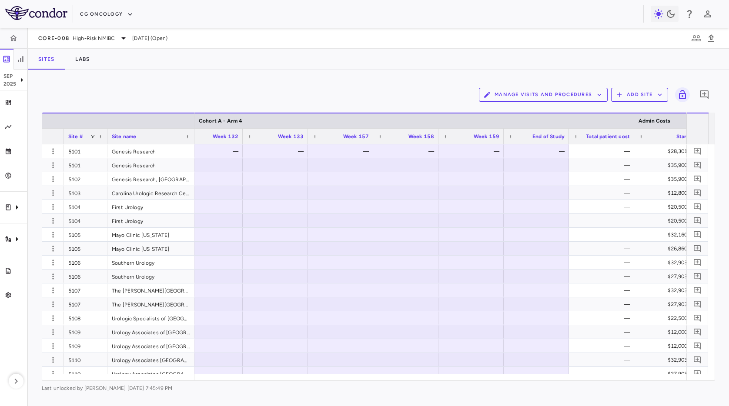
click at [268, 79] on div "Manage Visits and Procedures Add Site 0 Drag here to set row groups Drag here t…" at bounding box center [379, 238] width 702 height 336
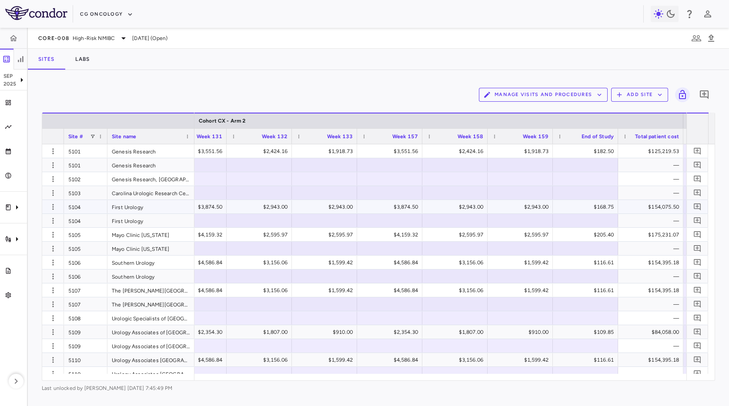
scroll to position [0, 20959]
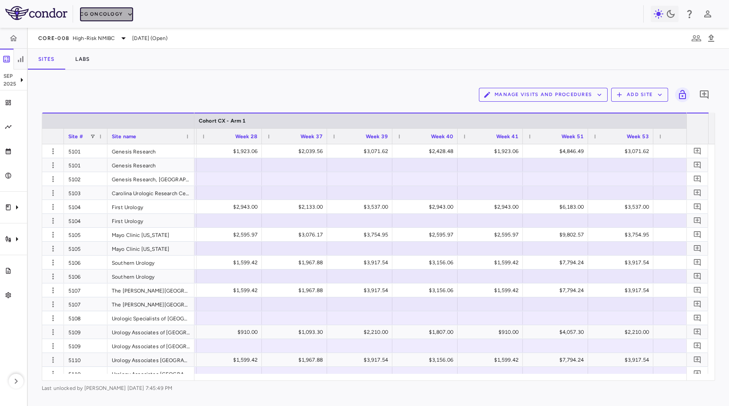
click at [107, 16] on button "CG Oncology" at bounding box center [106, 14] width 53 height 14
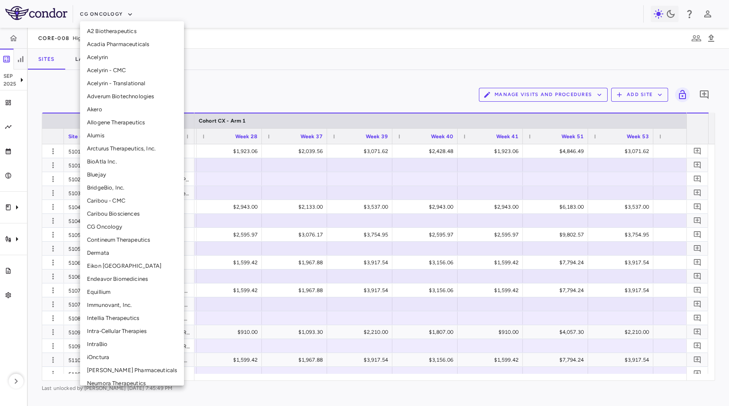
click at [129, 56] on li "Acelyrin" at bounding box center [132, 57] width 104 height 13
